Goal: Transaction & Acquisition: Purchase product/service

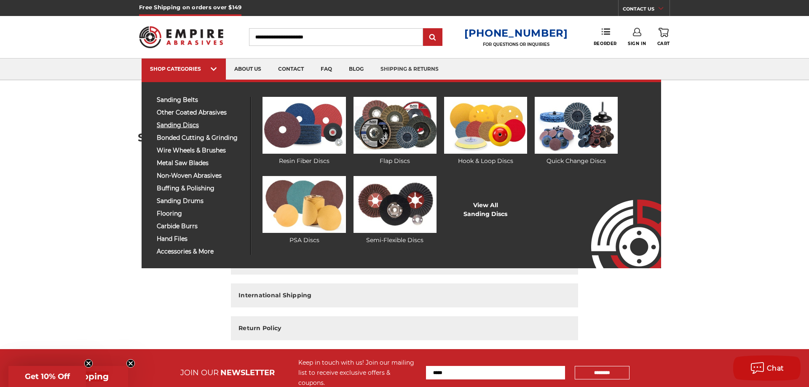
click at [187, 124] on span "sanding discs" at bounding box center [200, 125] width 87 height 6
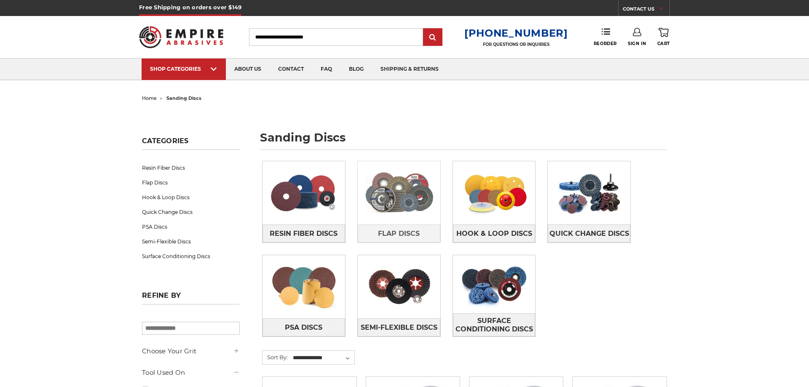
click at [390, 206] on img at bounding box center [399, 193] width 83 height 58
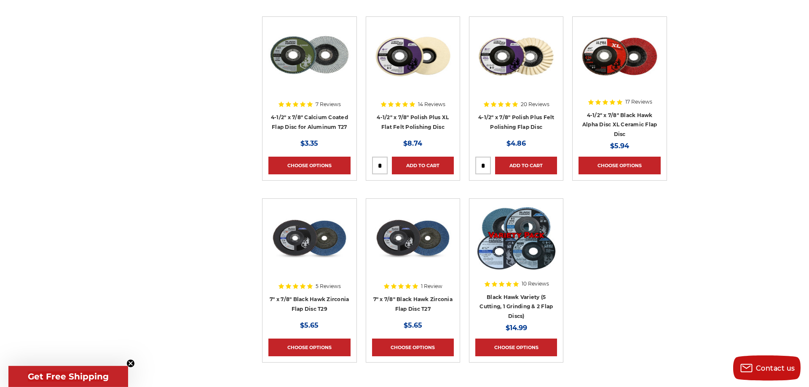
scroll to position [902, 0]
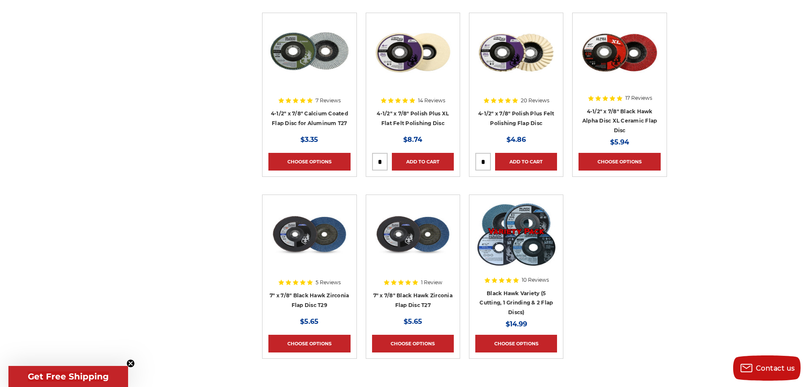
click at [319, 239] on img at bounding box center [309, 234] width 82 height 67
